Goal: Task Accomplishment & Management: Use online tool/utility

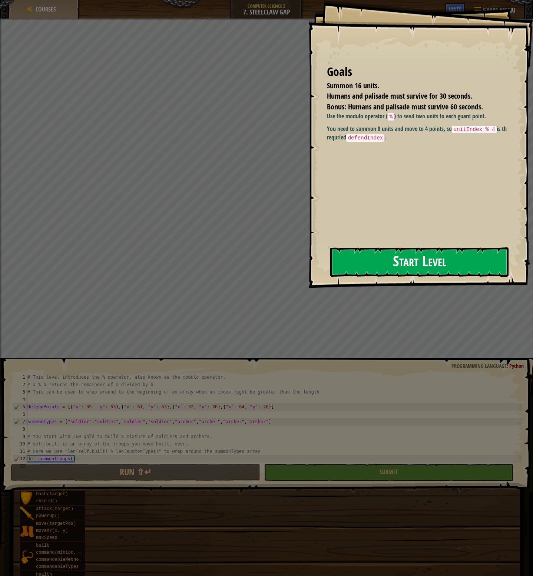
click at [371, 258] on button "Start Level" at bounding box center [419, 261] width 178 height 29
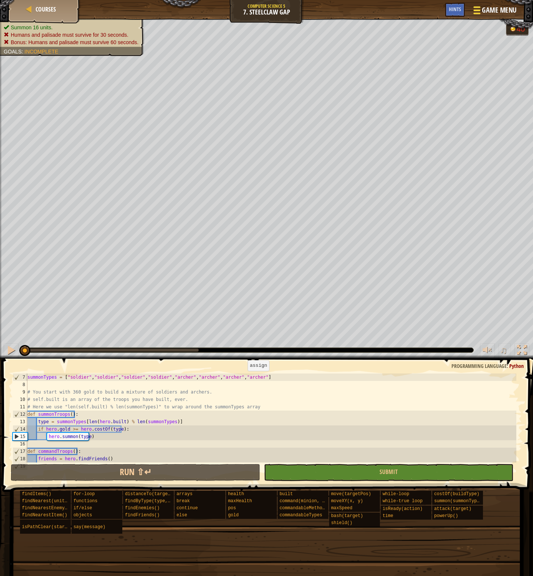
scroll to position [89, 0]
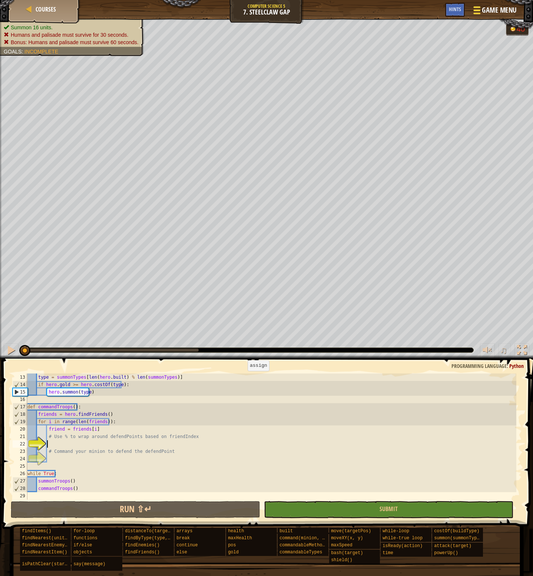
click at [499, 10] on span "Game Menu" at bounding box center [499, 10] width 34 height 10
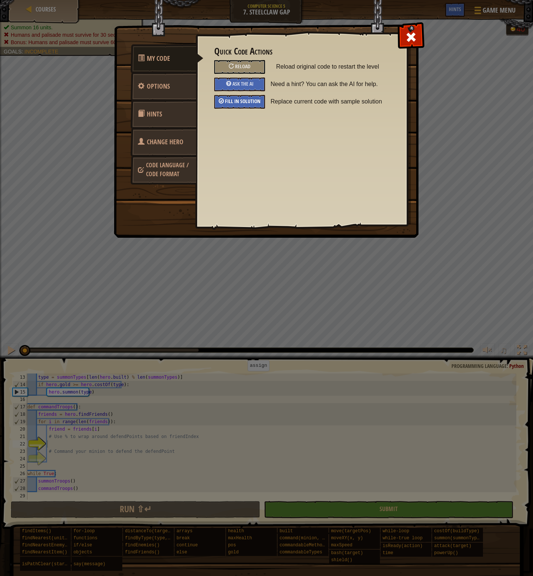
click at [241, 102] on span "Fill in solution" at bounding box center [243, 100] width 36 height 7
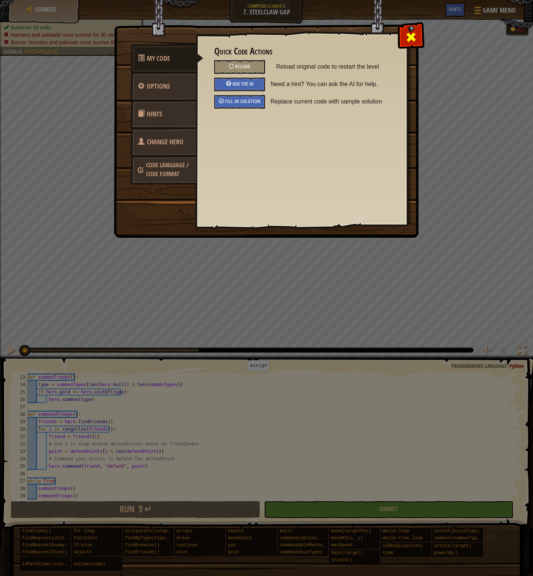
click at [407, 38] on span at bounding box center [411, 37] width 12 height 12
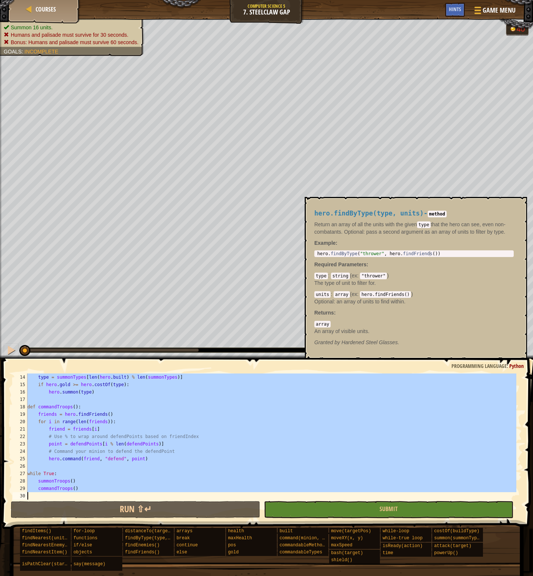
scroll to position [96, 0]
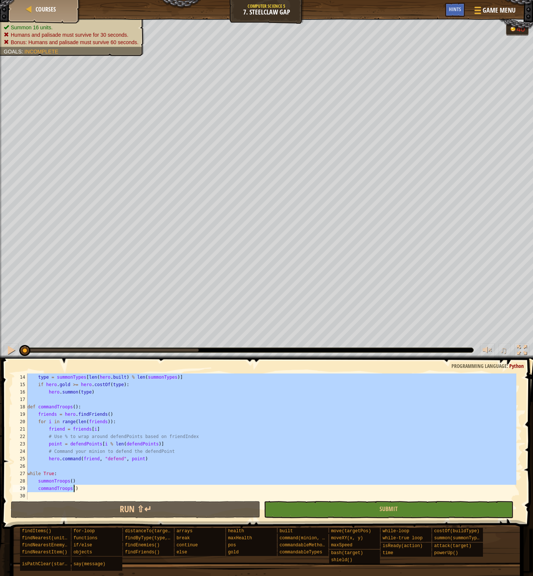
drag, startPoint x: 27, startPoint y: 408, endPoint x: 93, endPoint y: 489, distance: 104.3
click at [93, 489] on div "type = summonTypes [ len ( hero . built ) % len ( summonTypes )] if hero . gold…" at bounding box center [271, 443] width 490 height 141
type textarea "summonTroops() commandTroops()"
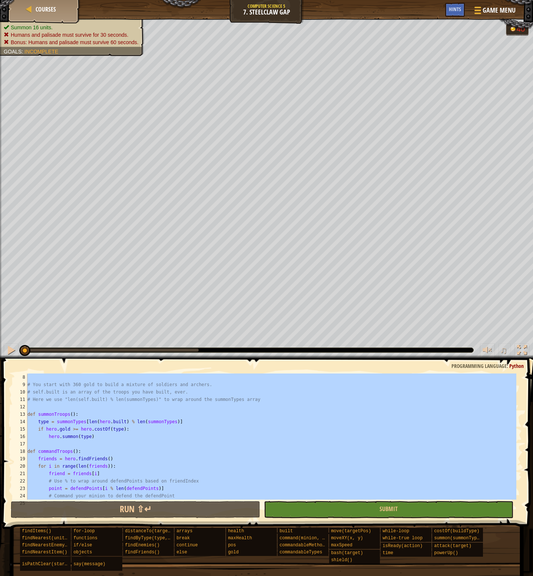
scroll to position [7, 0]
